Goal: Task Accomplishment & Management: Manage account settings

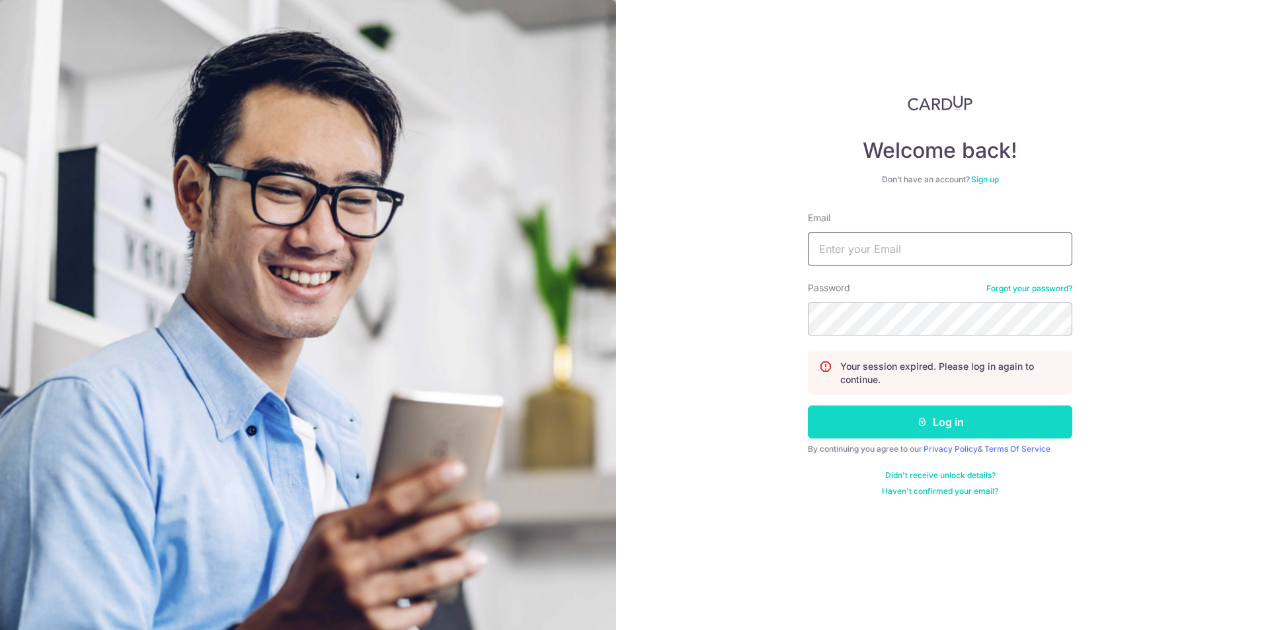
type input "[PERSON_NAME][EMAIL_ADDRESS][DOMAIN_NAME]"
click at [902, 425] on button "Log in" at bounding box center [940, 422] width 264 height 33
